Goal: Information Seeking & Learning: Learn about a topic

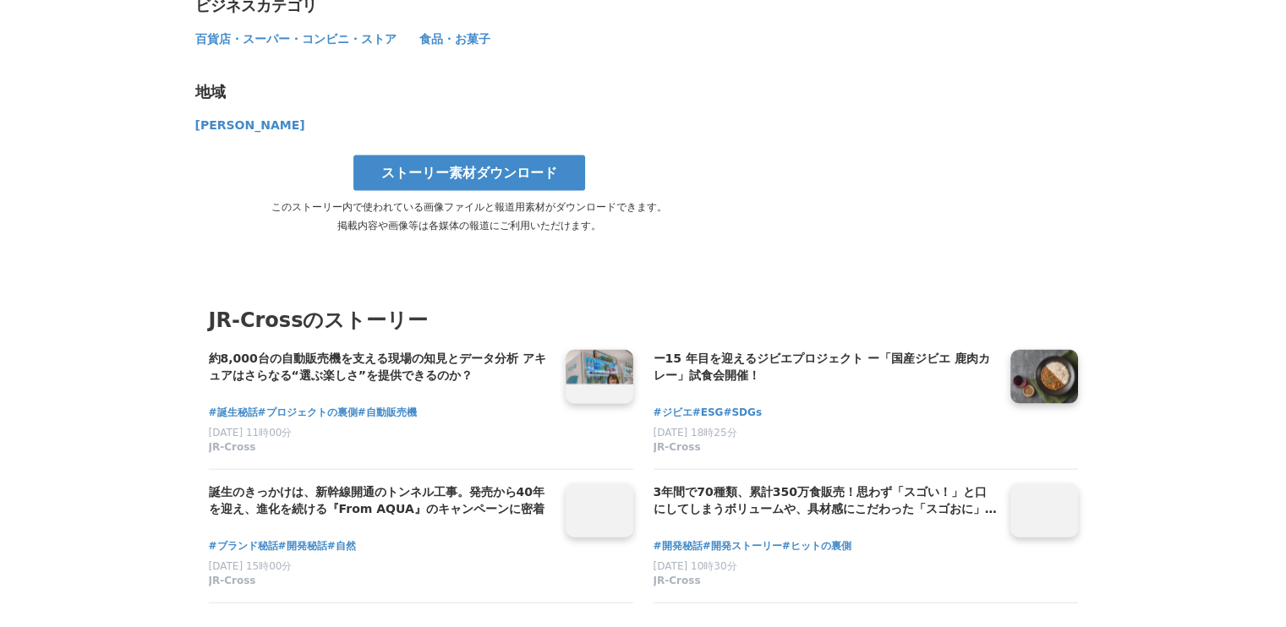
scroll to position [10032, 0]
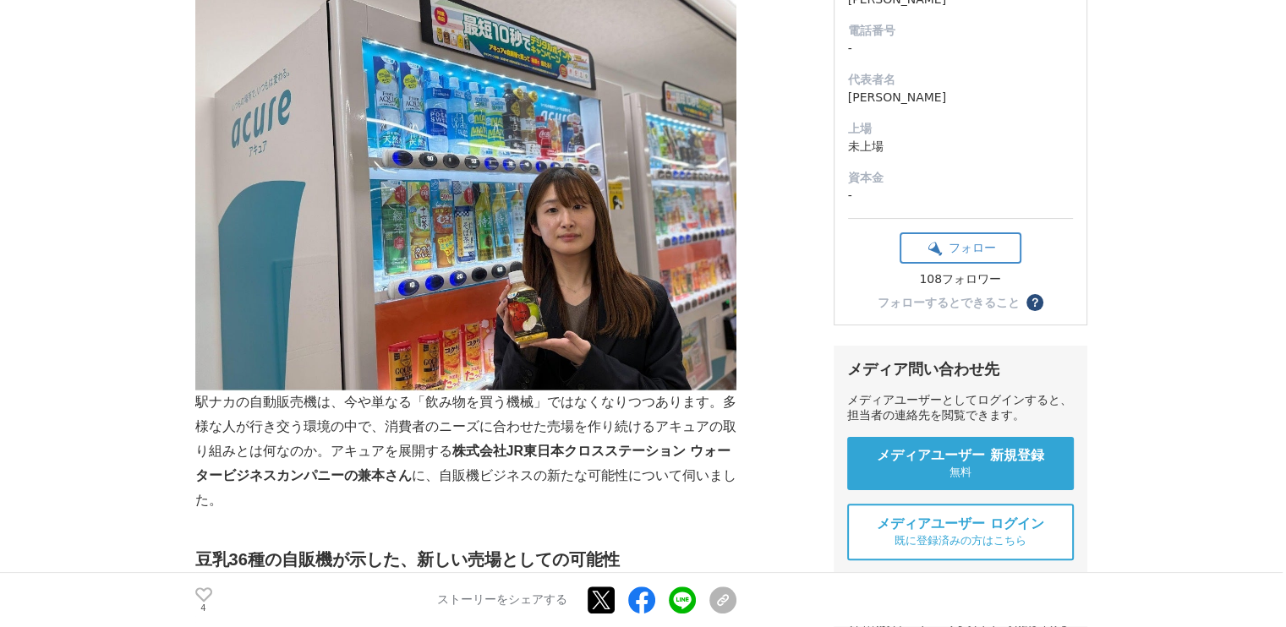
scroll to position [338, 0]
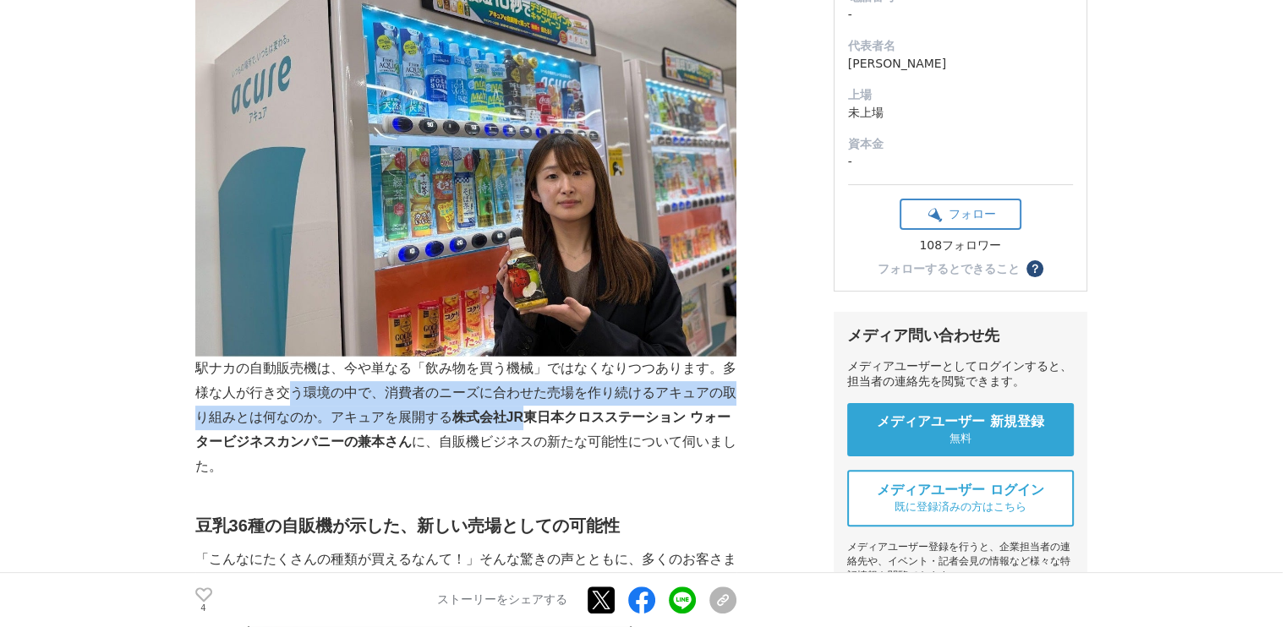
drag, startPoint x: 287, startPoint y: 395, endPoint x: 528, endPoint y: 423, distance: 241.7
click at [528, 423] on p "駅ナカの自動販売機は、今や単なる「飲み物を買う機械」ではなくなりつつあります。多様な人が行き交う環境の中で、消費者のニーズに合わせた売場を作り続けるアキュアの…" at bounding box center [465, 418] width 541 height 122
click at [528, 423] on strong "株式会社JR東日本クロスステーション ウォータービジネスカンパニーの兼本さん" at bounding box center [462, 429] width 535 height 39
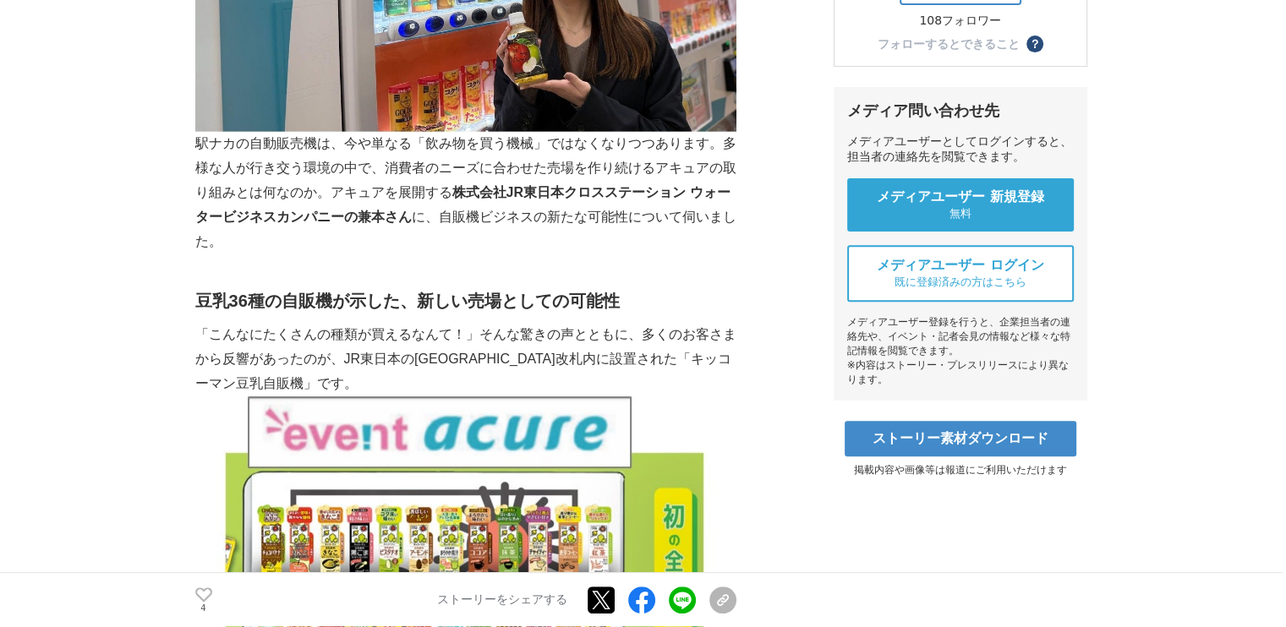
scroll to position [676, 0]
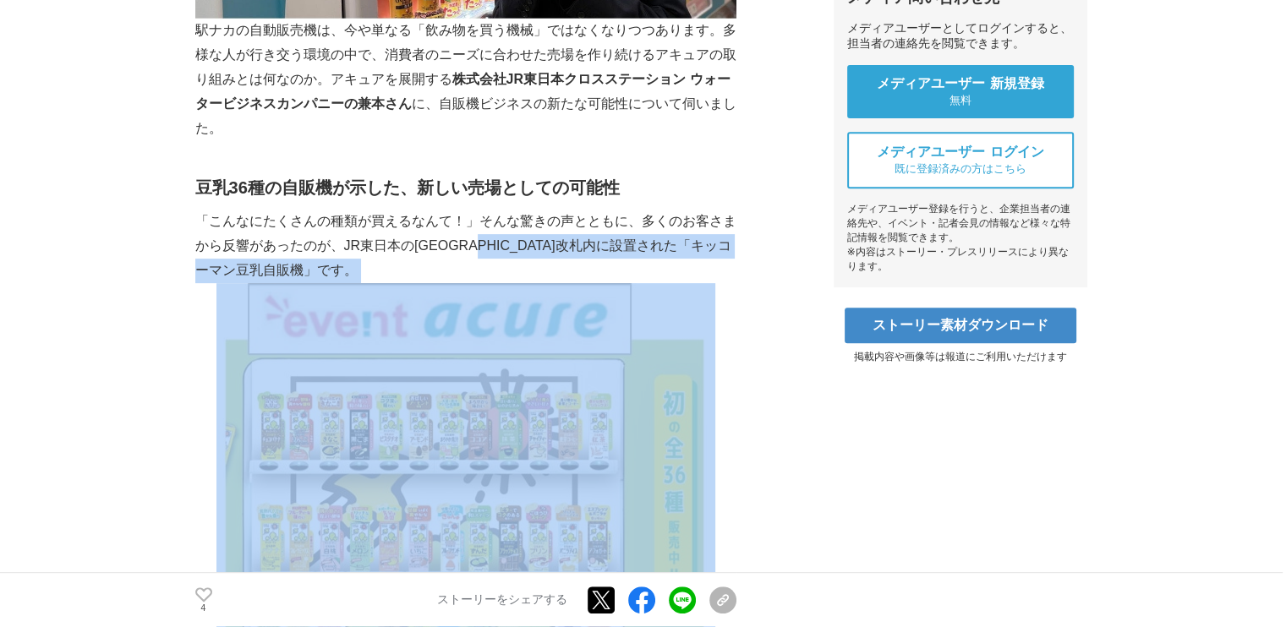
drag, startPoint x: 511, startPoint y: 238, endPoint x: 558, endPoint y: 286, distance: 67.6
click at [558, 286] on p "「こんなにたくさんの種類が買えるなんて！」そんな驚きの声とともに、多くのお客さまから反響があったのが、JR東日本の新宿駅改札内に設置された「キッコーマン豆乳自…" at bounding box center [465, 634] width 541 height 849
click at [563, 257] on p "「こんなにたくさんの種類が買えるなんて！」そんな驚きの声とともに、多くのお客さまから反響があったのが、JR東日本の新宿駅改札内に設置された「キッコーマン豆乳自…" at bounding box center [465, 634] width 541 height 849
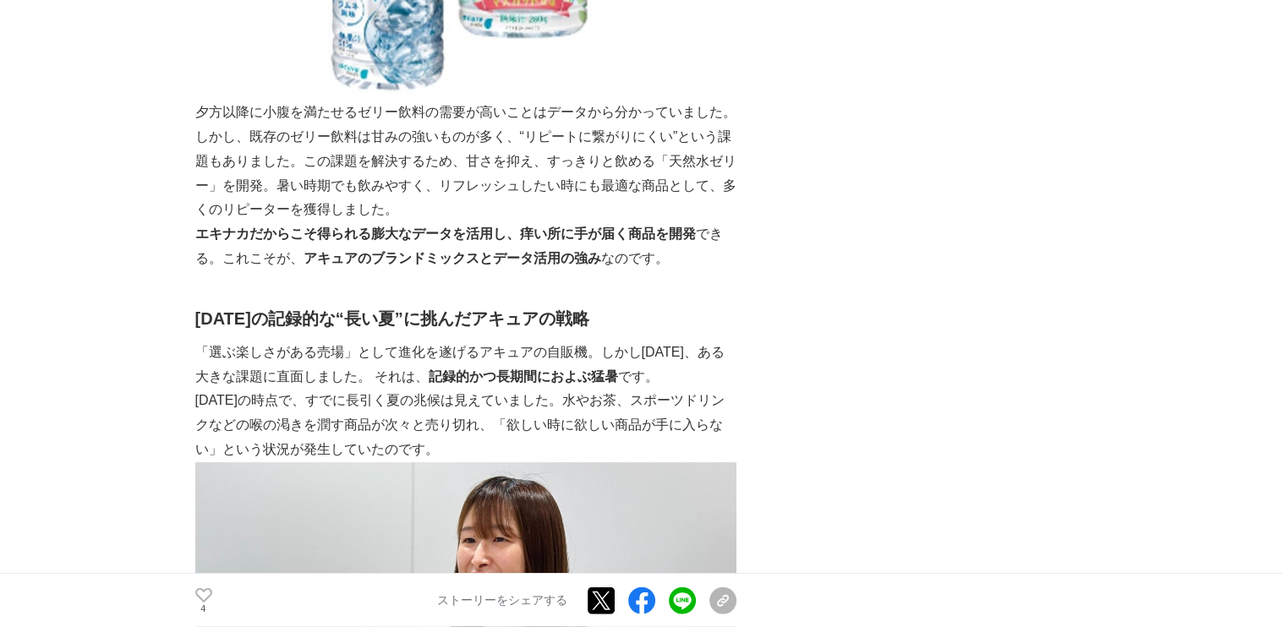
scroll to position [4171, 0]
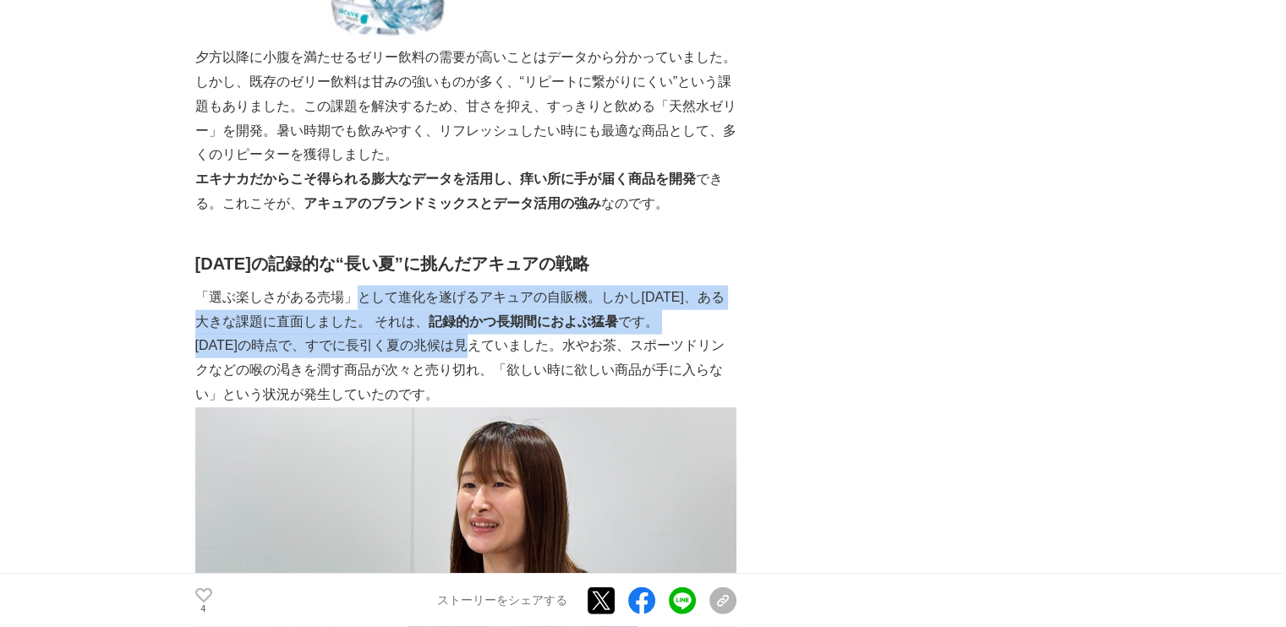
drag, startPoint x: 377, startPoint y: 261, endPoint x: 484, endPoint y: 297, distance: 113.1
click at [484, 334] on p "2023年の時点で、すでに長引く夏の兆候は見えていました。水やお茶、スポーツドリンクなどの喉の渇きを潤す商品が次々と売り切れ、「欲しい時に欲しい商品が手に入ら…" at bounding box center [465, 370] width 541 height 73
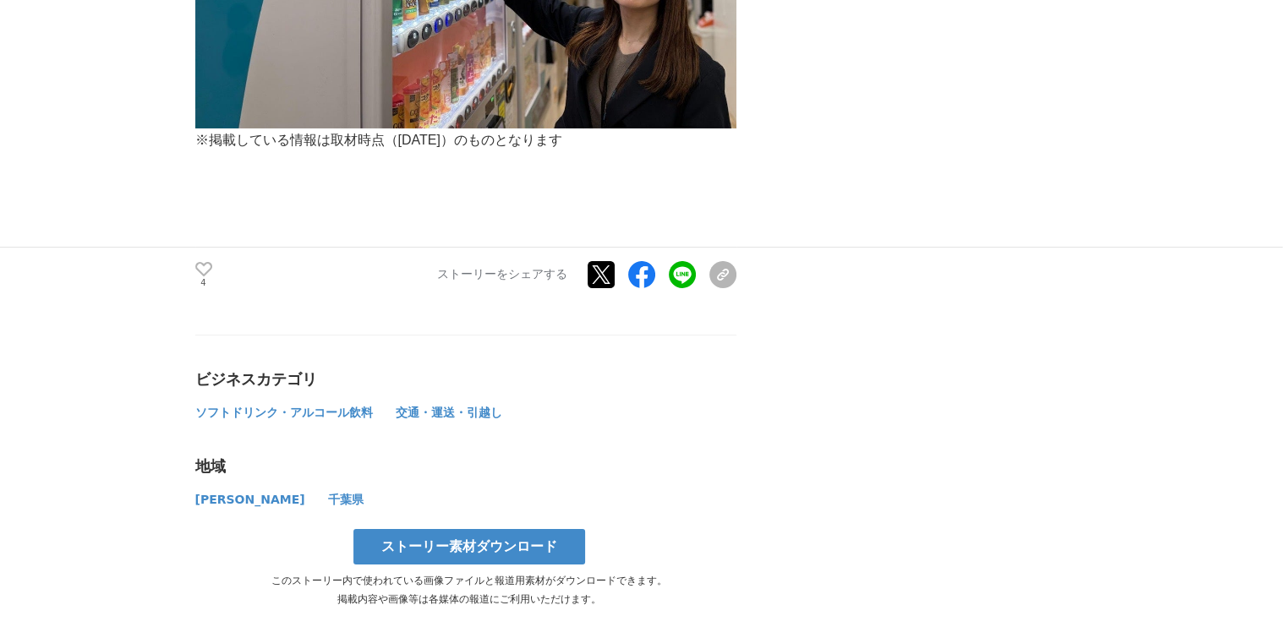
scroll to position [6087, 0]
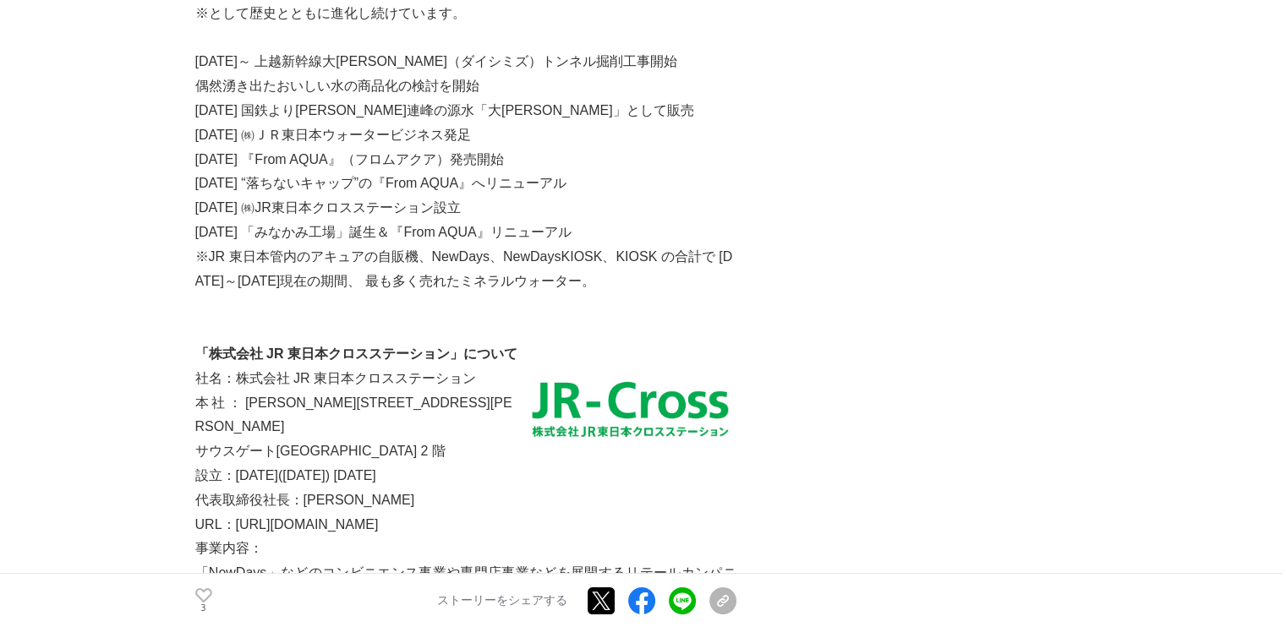
scroll to position [6764, 0]
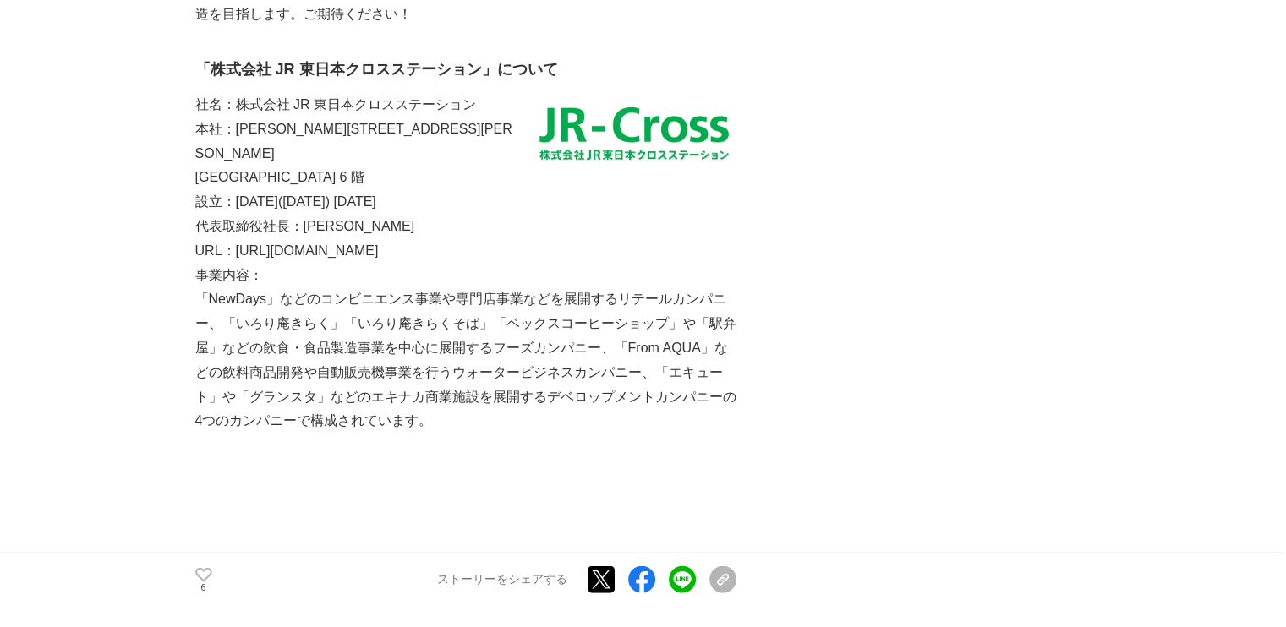
scroll to position [3720, 0]
